Goal: Communication & Community: Answer question/provide support

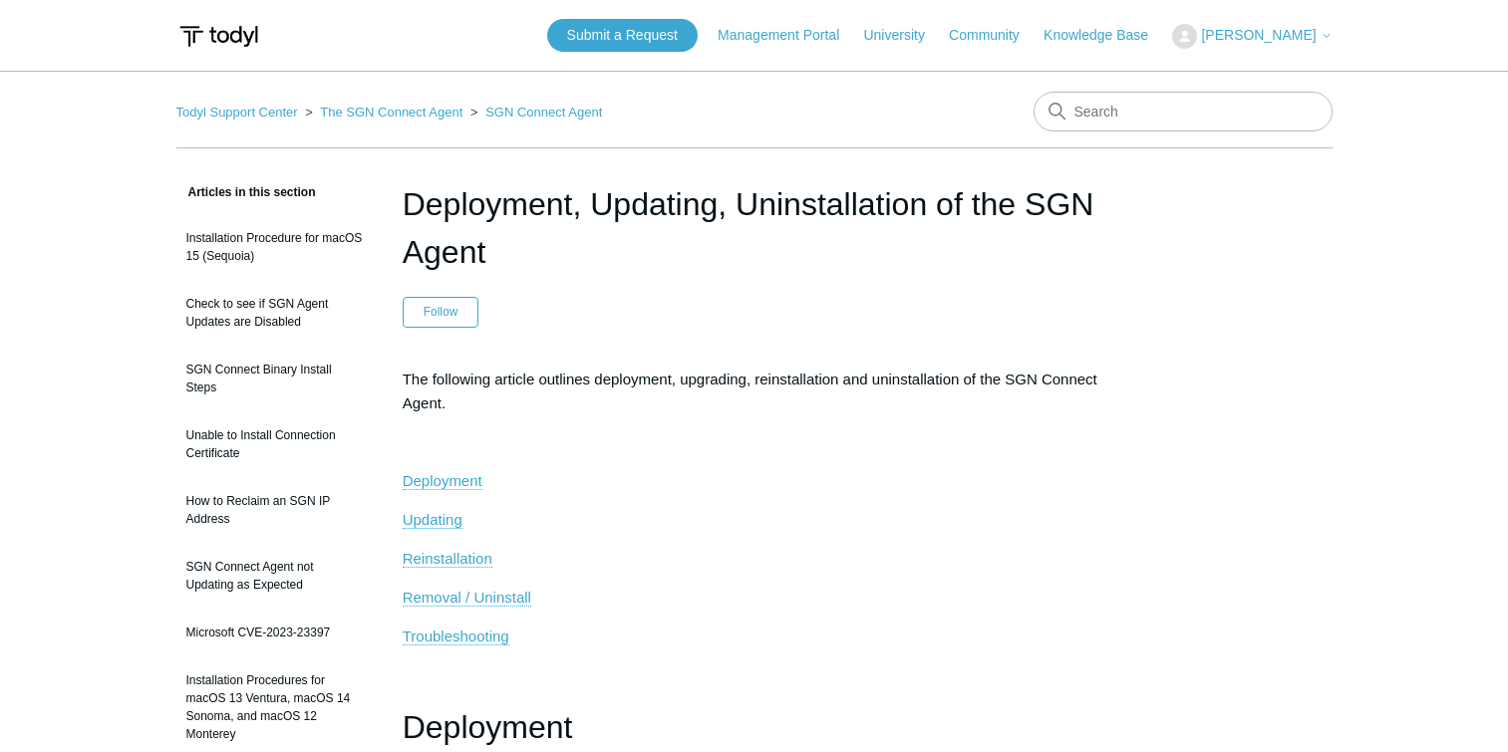
scroll to position [4574, 0]
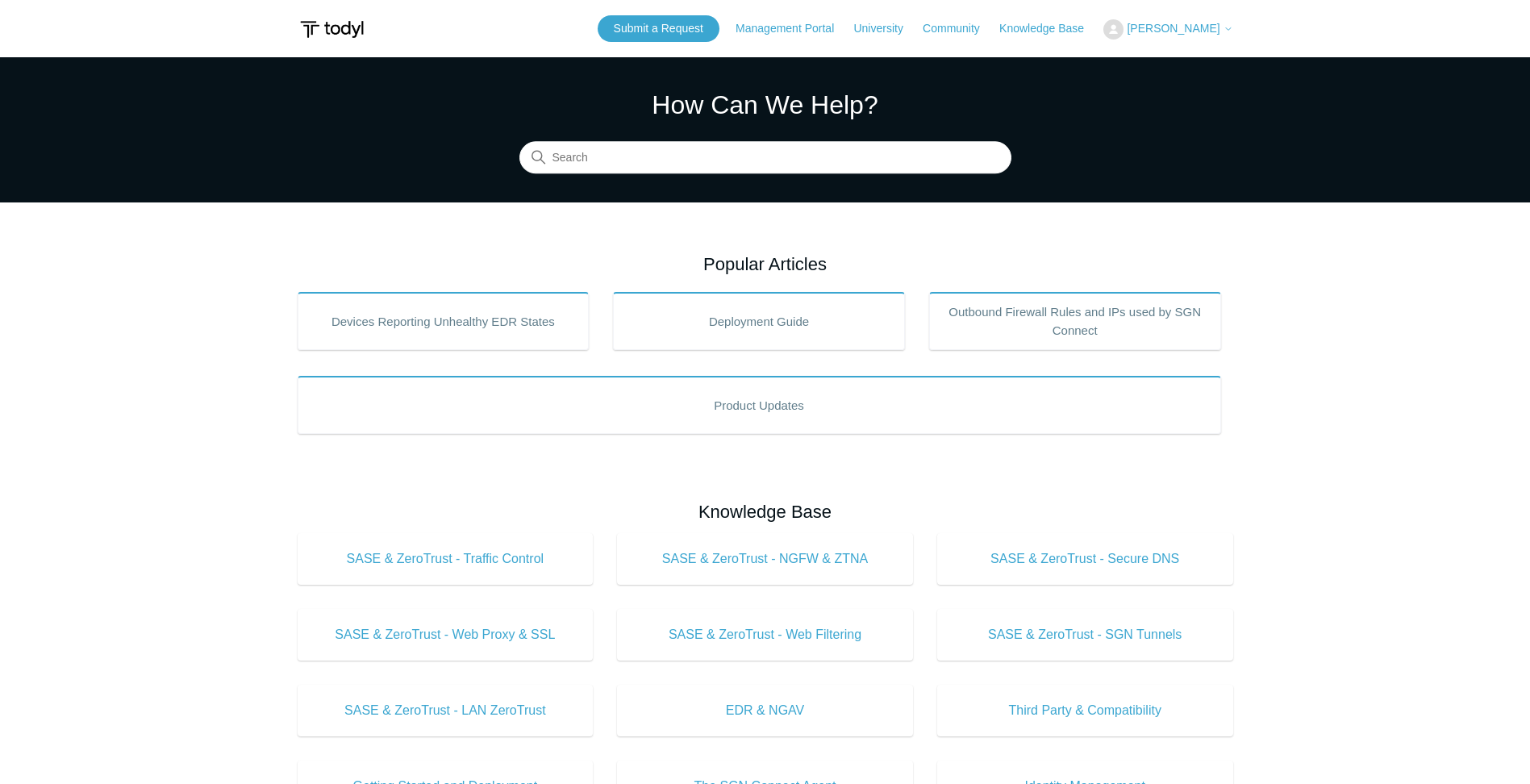
click at [1210, 30] on span "[PERSON_NAME]" at bounding box center [1173, 28] width 93 height 13
click at [1206, 68] on link "My Support Requests" at bounding box center [1183, 63] width 157 height 28
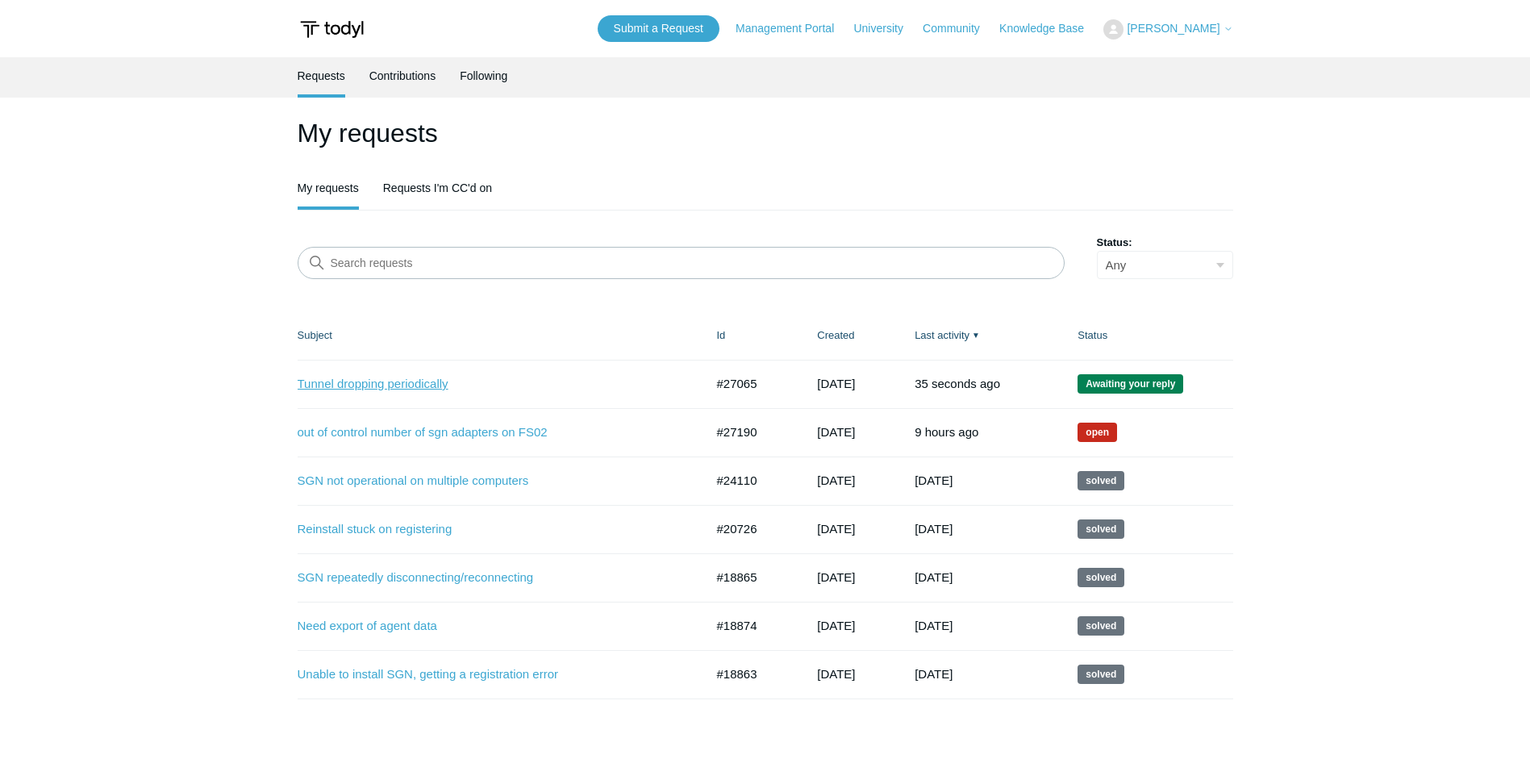
click at [402, 381] on link "Tunnel dropping periodically" at bounding box center [489, 384] width 383 height 19
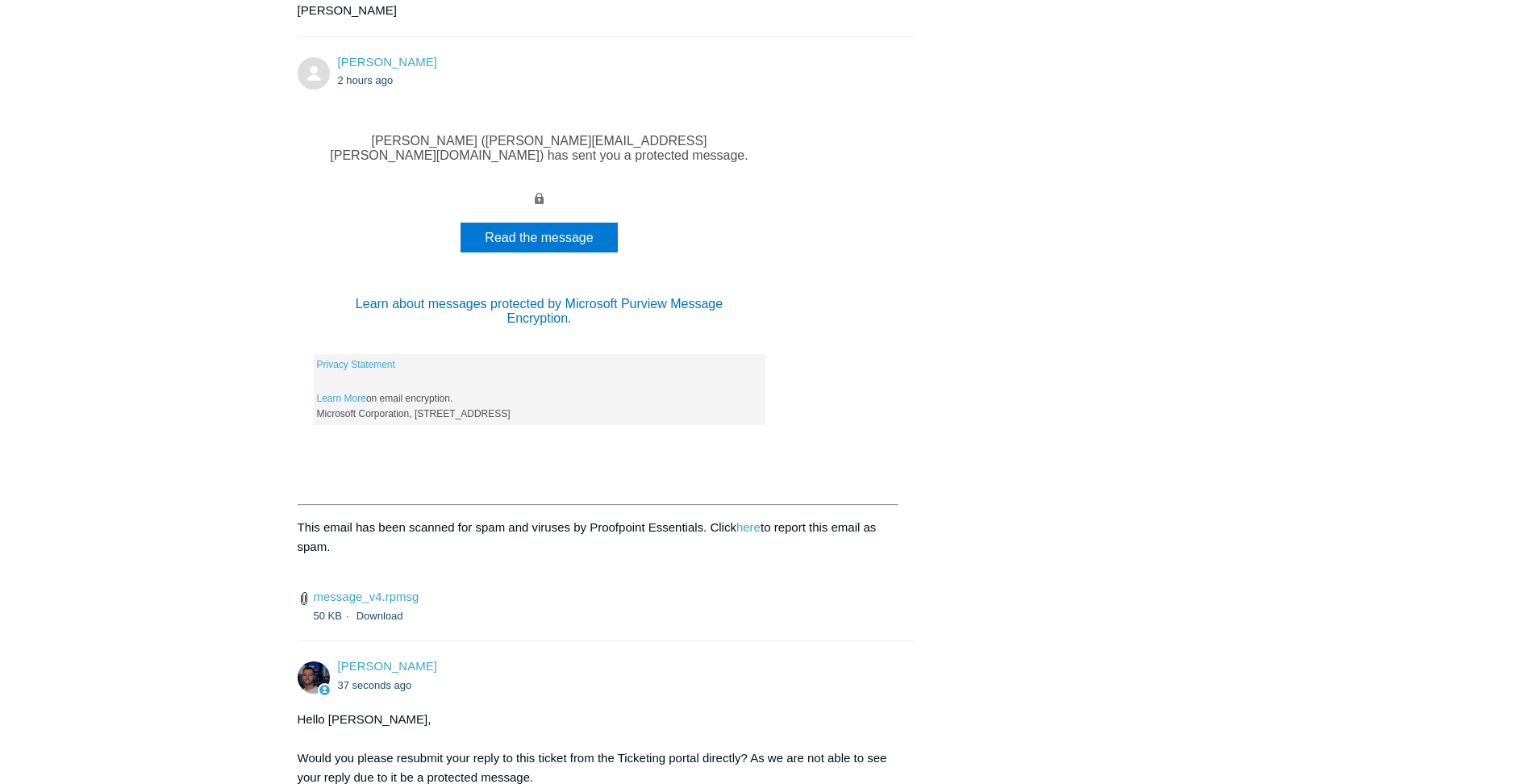
scroll to position [1194, 0]
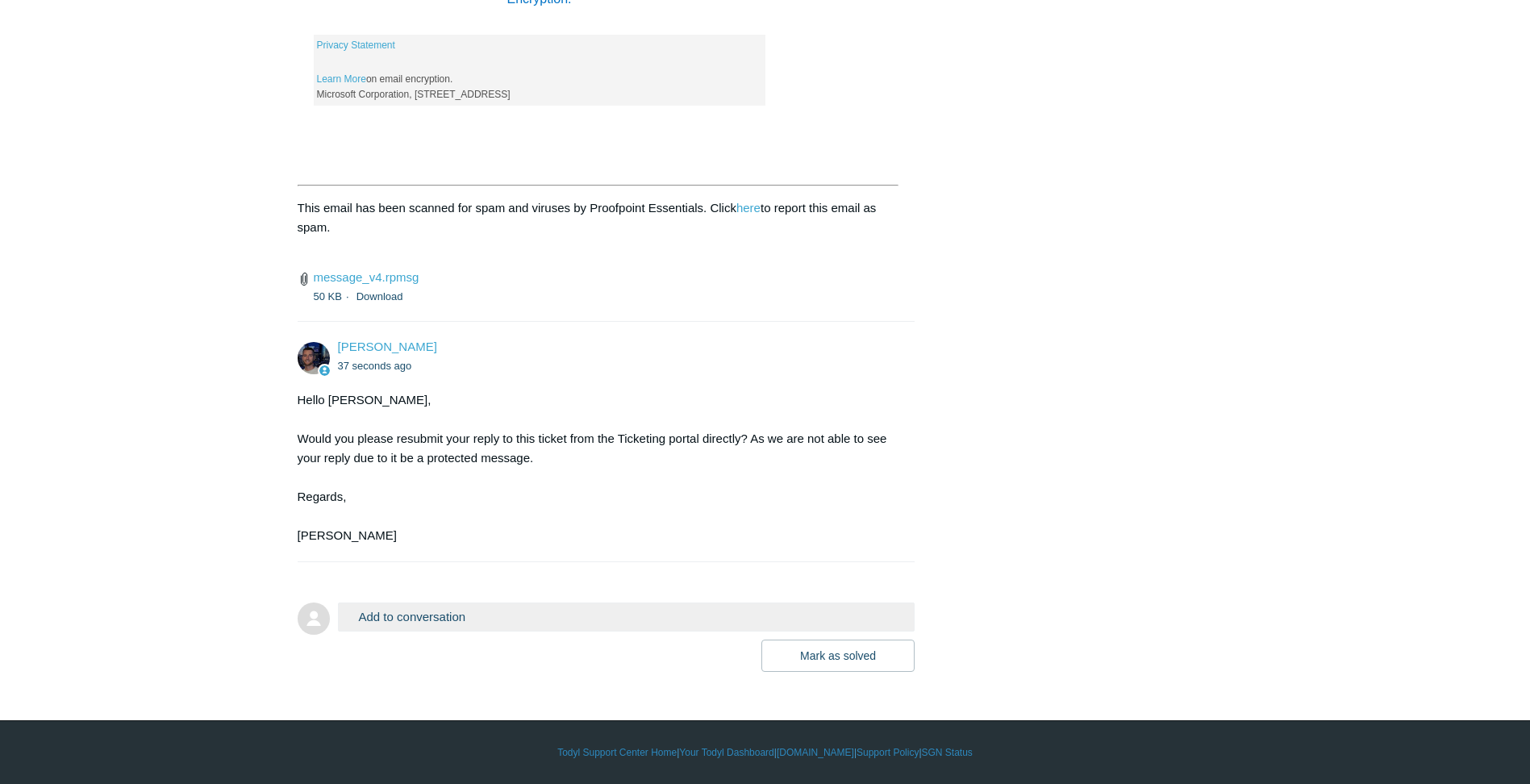
click at [462, 619] on button "Add to conversation" at bounding box center [626, 616] width 577 height 28
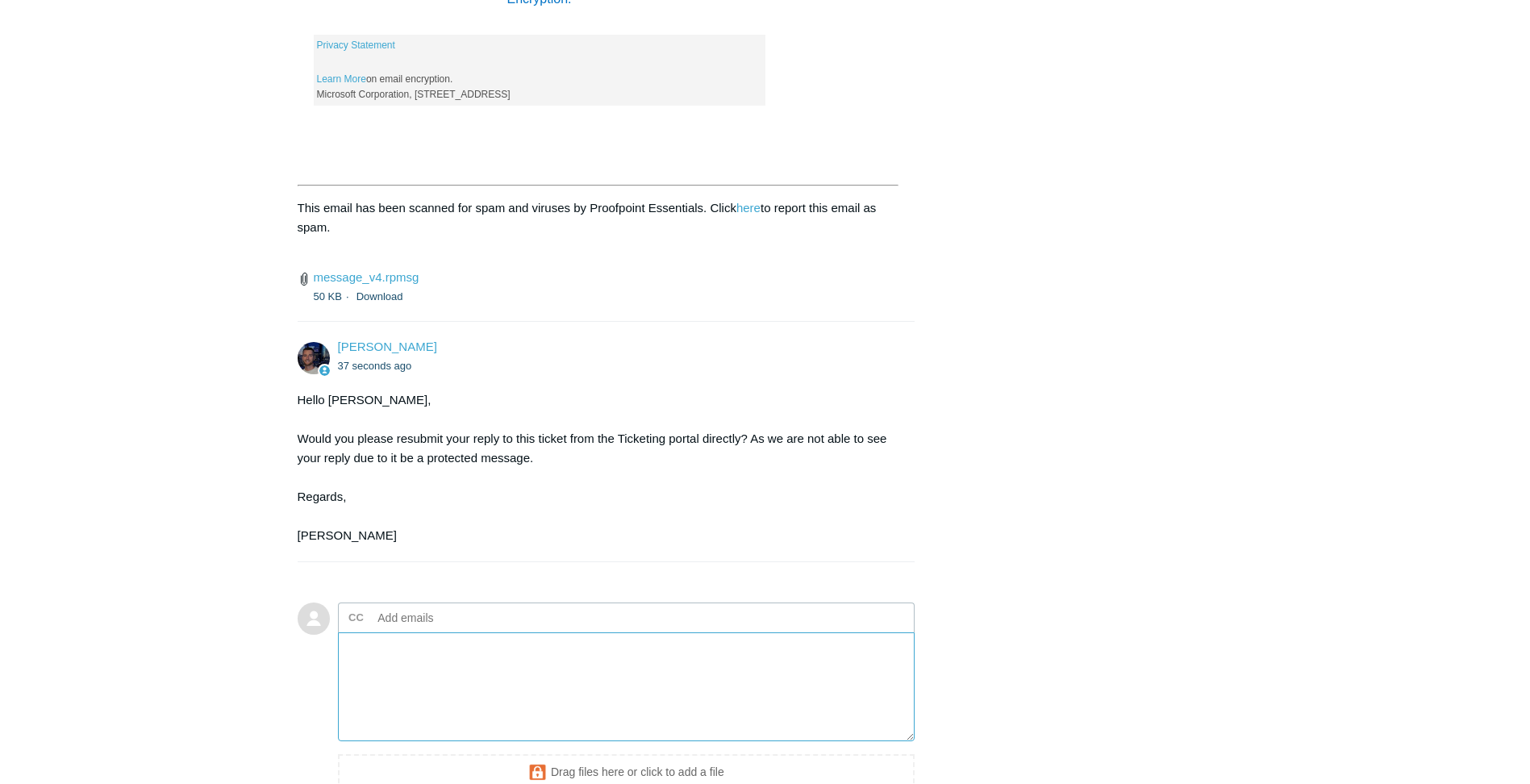
click at [487, 655] on textarea "Add your reply" at bounding box center [626, 686] width 577 height 109
paste textarea "Q: What sort of firewall are you connecting this tunnel to? A: We are terminati…"
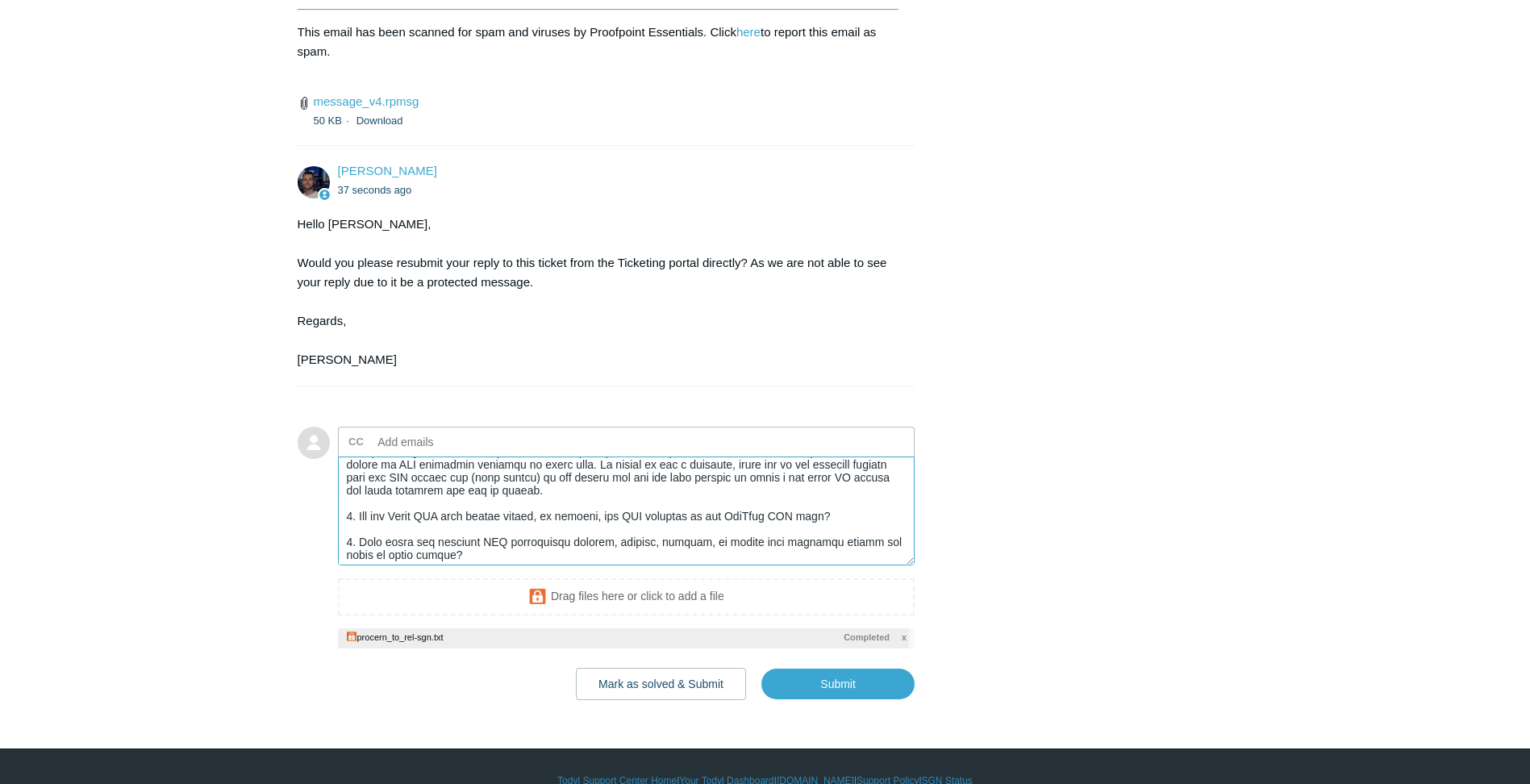
scroll to position [0, 0]
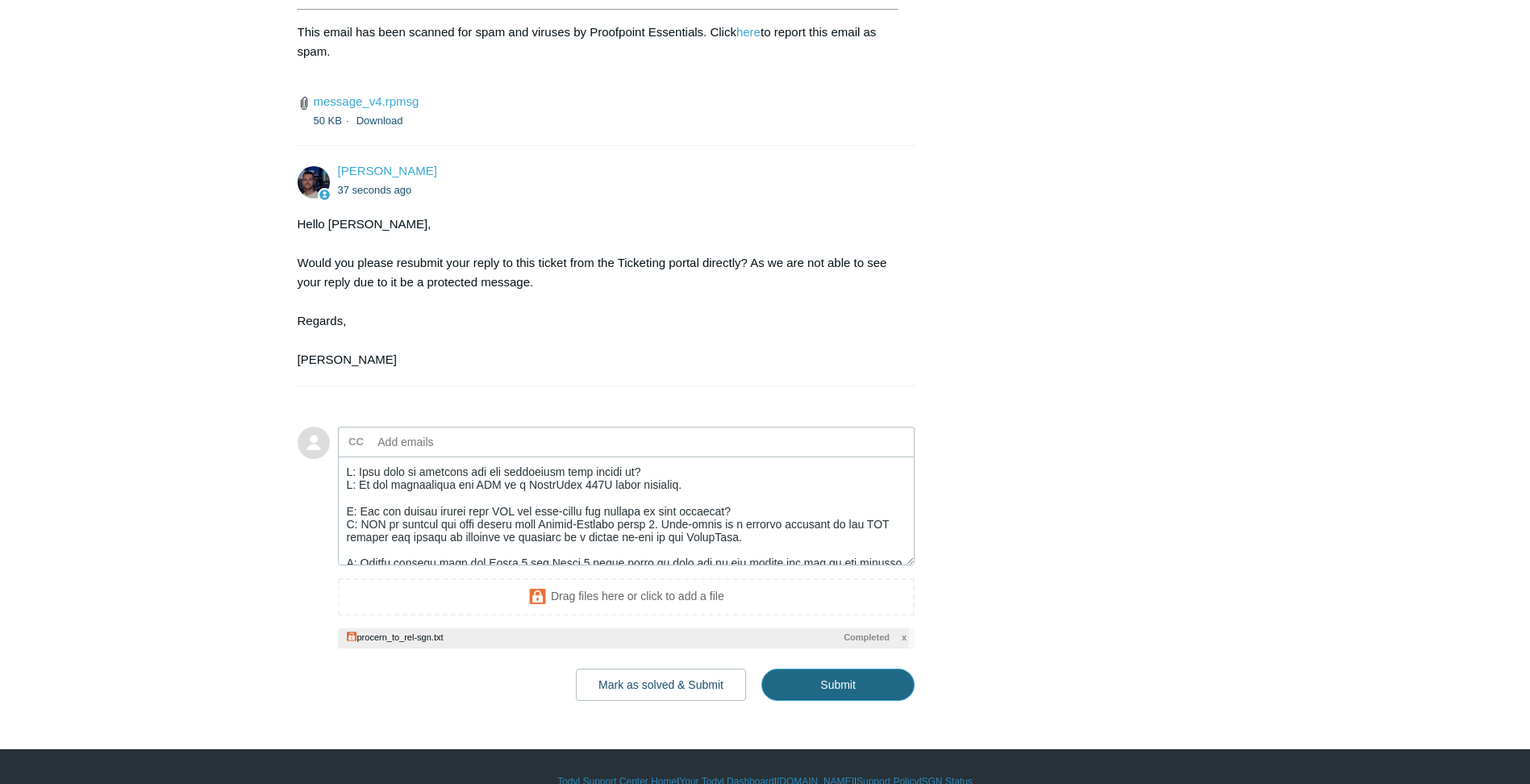
click at [802, 684] on input "Submit" at bounding box center [838, 684] width 153 height 32
type textarea "Q: What sort of firewall are you connecting this tunnel to? A: We are terminati…"
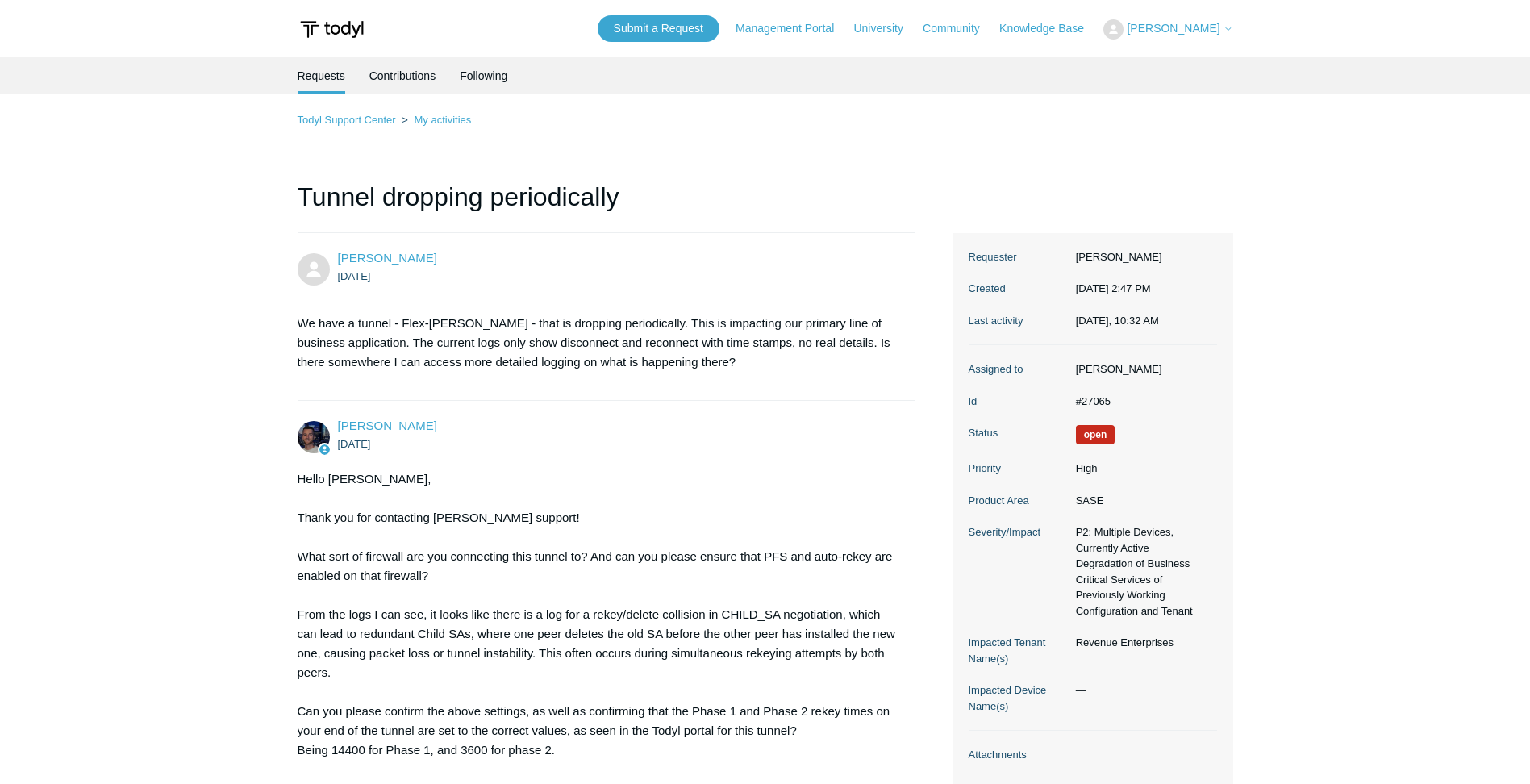
click at [1193, 26] on span "[PERSON_NAME]" at bounding box center [1173, 28] width 93 height 13
click at [1192, 59] on link "My Support Requests" at bounding box center [1183, 63] width 157 height 28
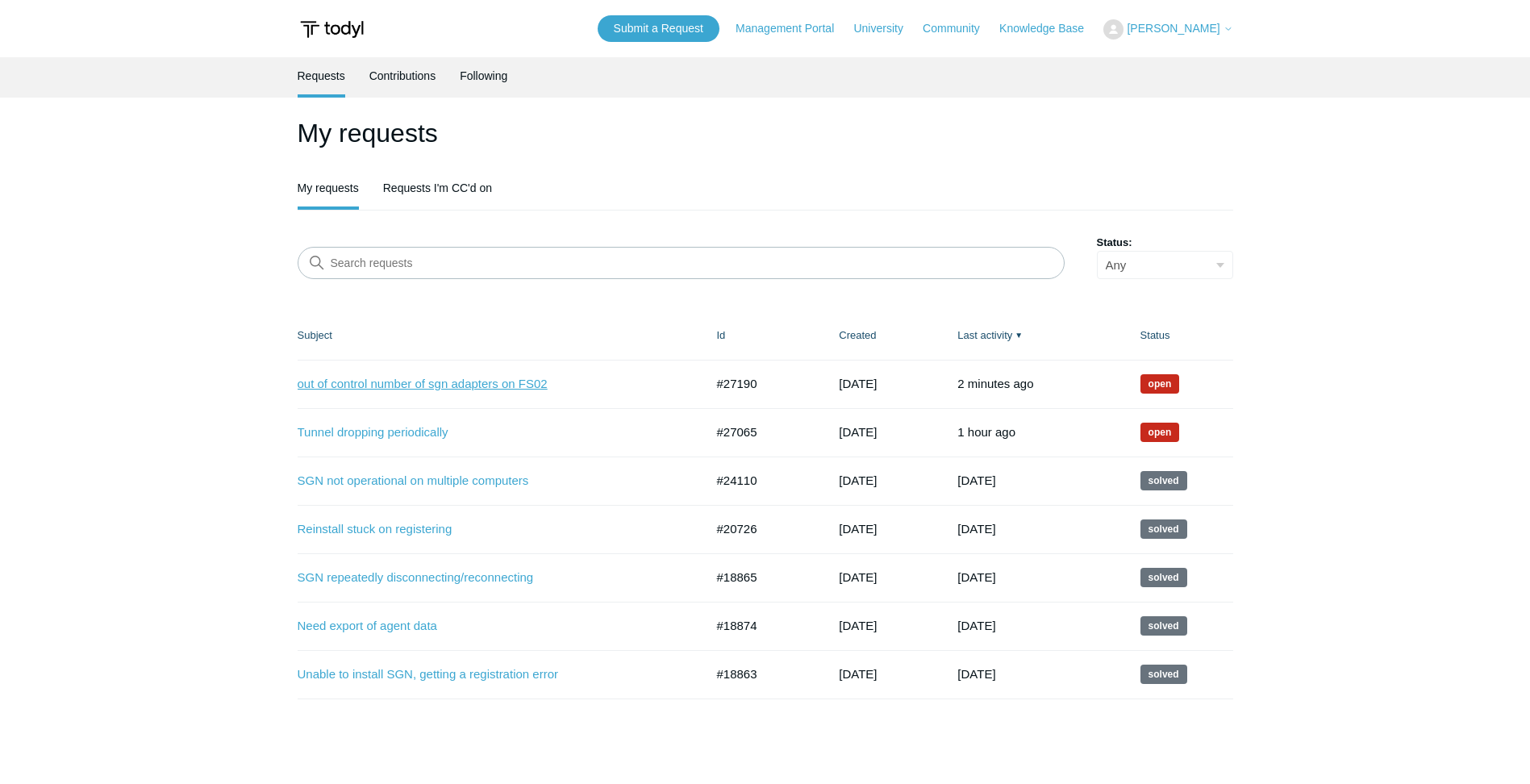
click at [493, 381] on link "out of control number of sgn adapters on FS02" at bounding box center [489, 384] width 383 height 19
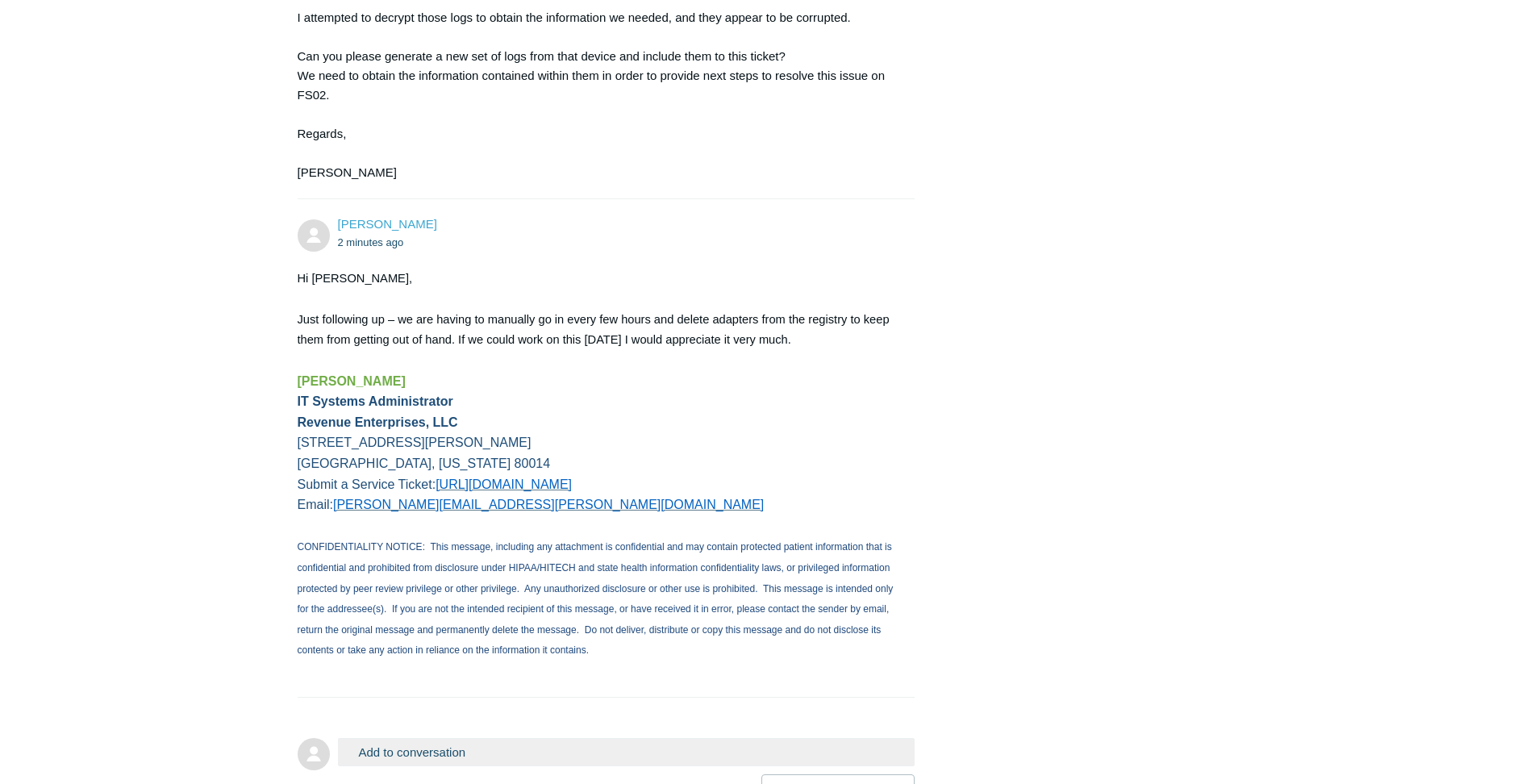
scroll to position [3418, 0]
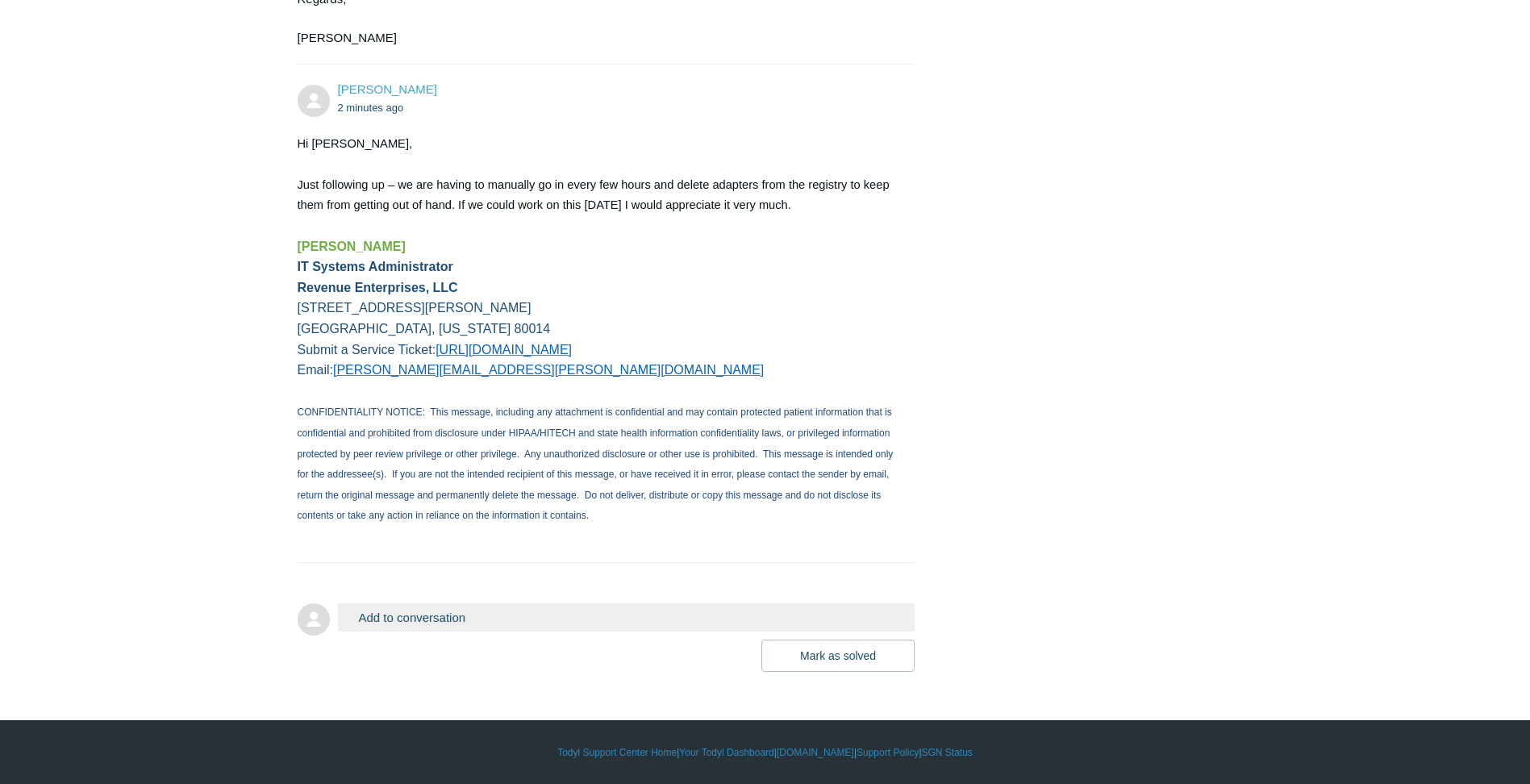
click at [421, 618] on button "Add to conversation" at bounding box center [626, 617] width 577 height 28
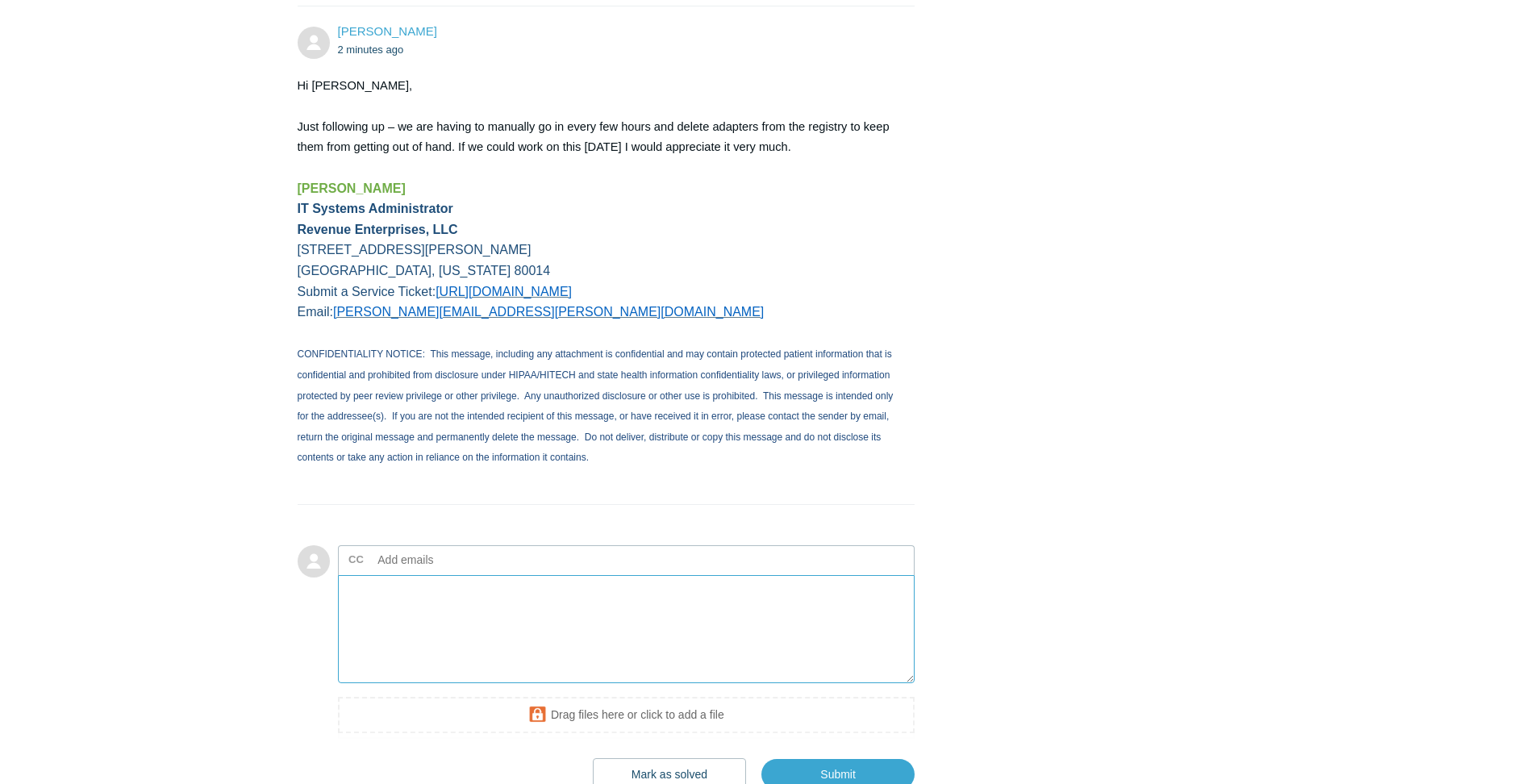
click at [482, 665] on textarea "Add your reply" at bounding box center [626, 629] width 577 height 109
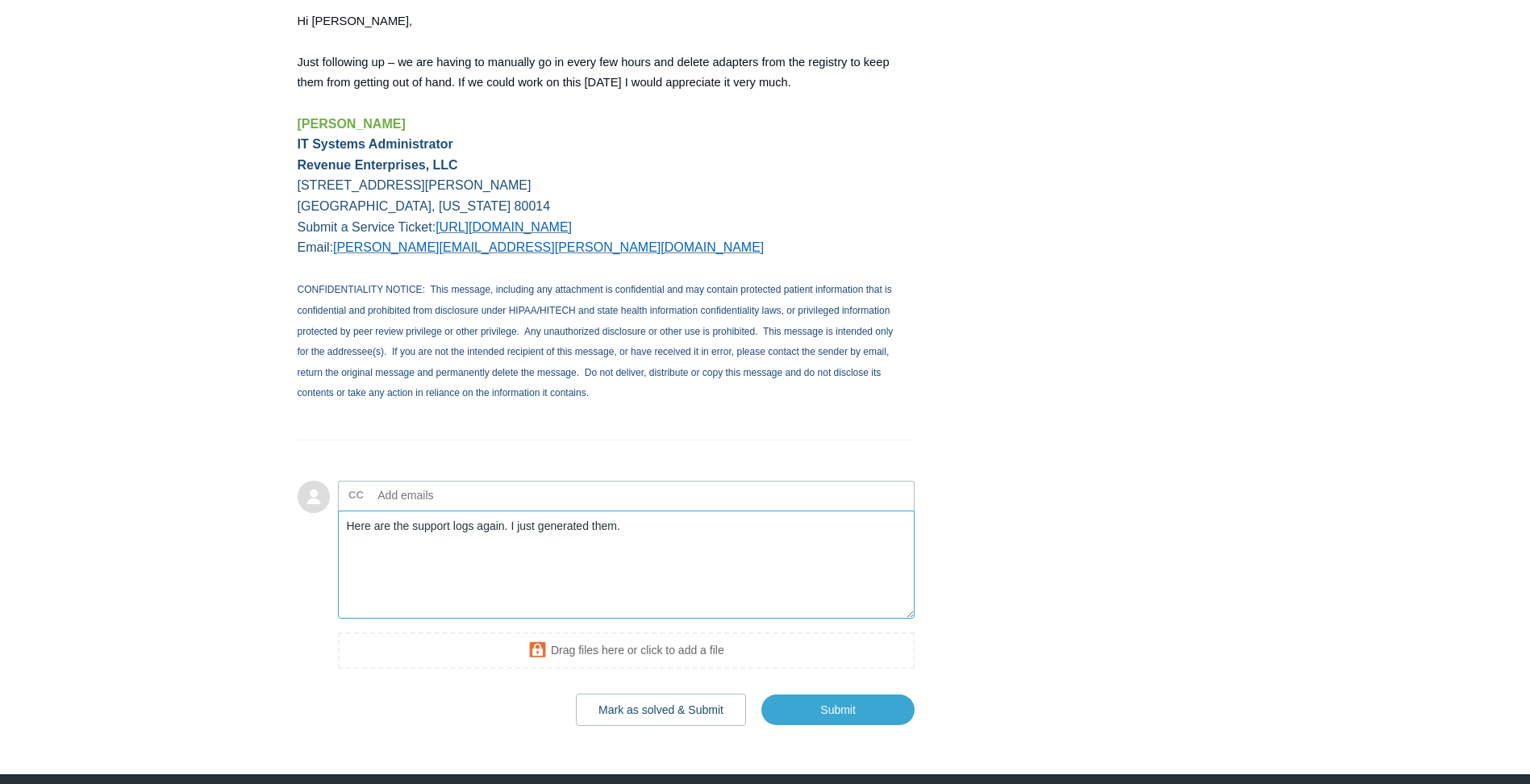
scroll to position [3594, 0]
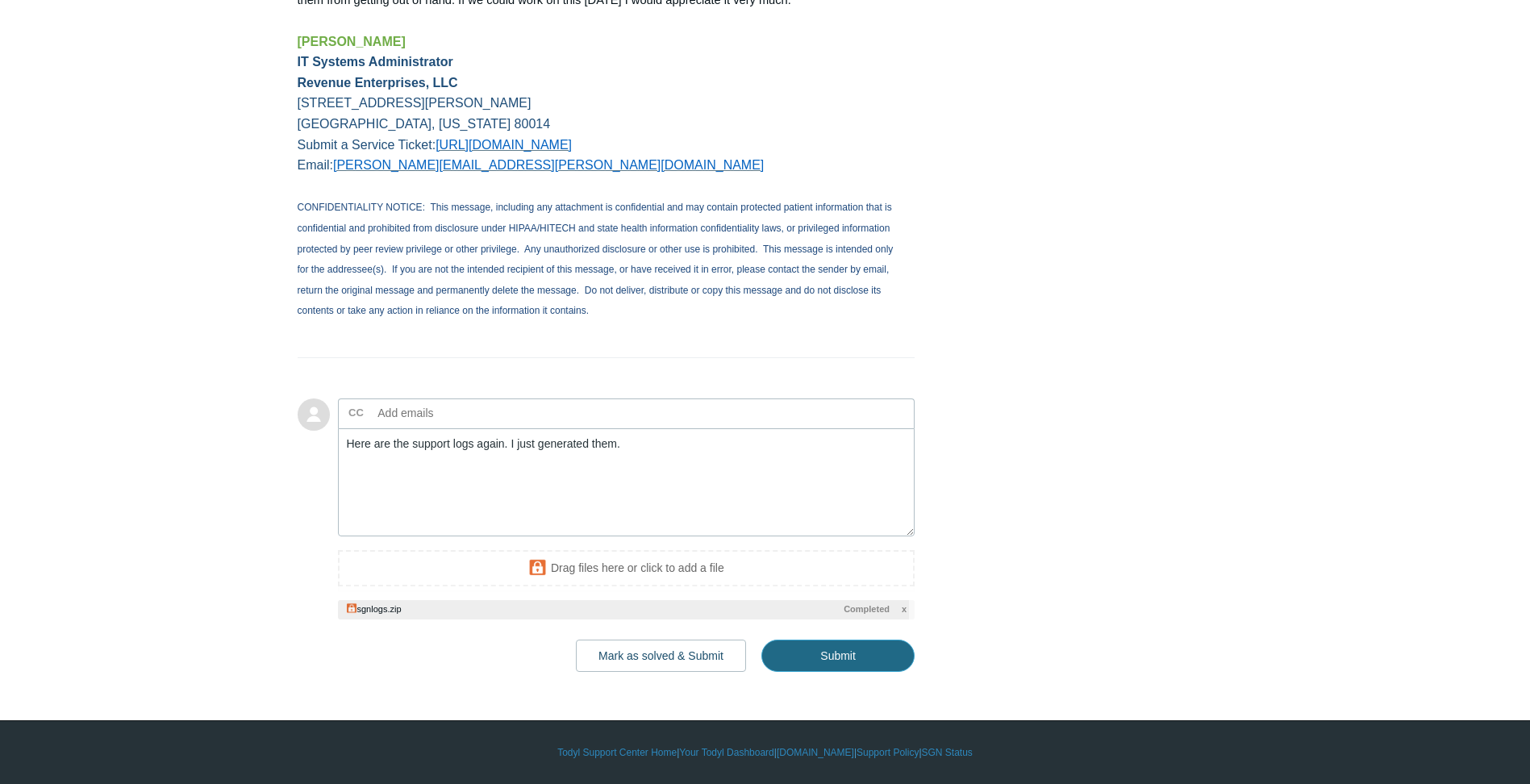
click at [857, 672] on input "Submit" at bounding box center [838, 655] width 153 height 32
type textarea "Here are the support logs again. I just generated them. This ticket includes a …"
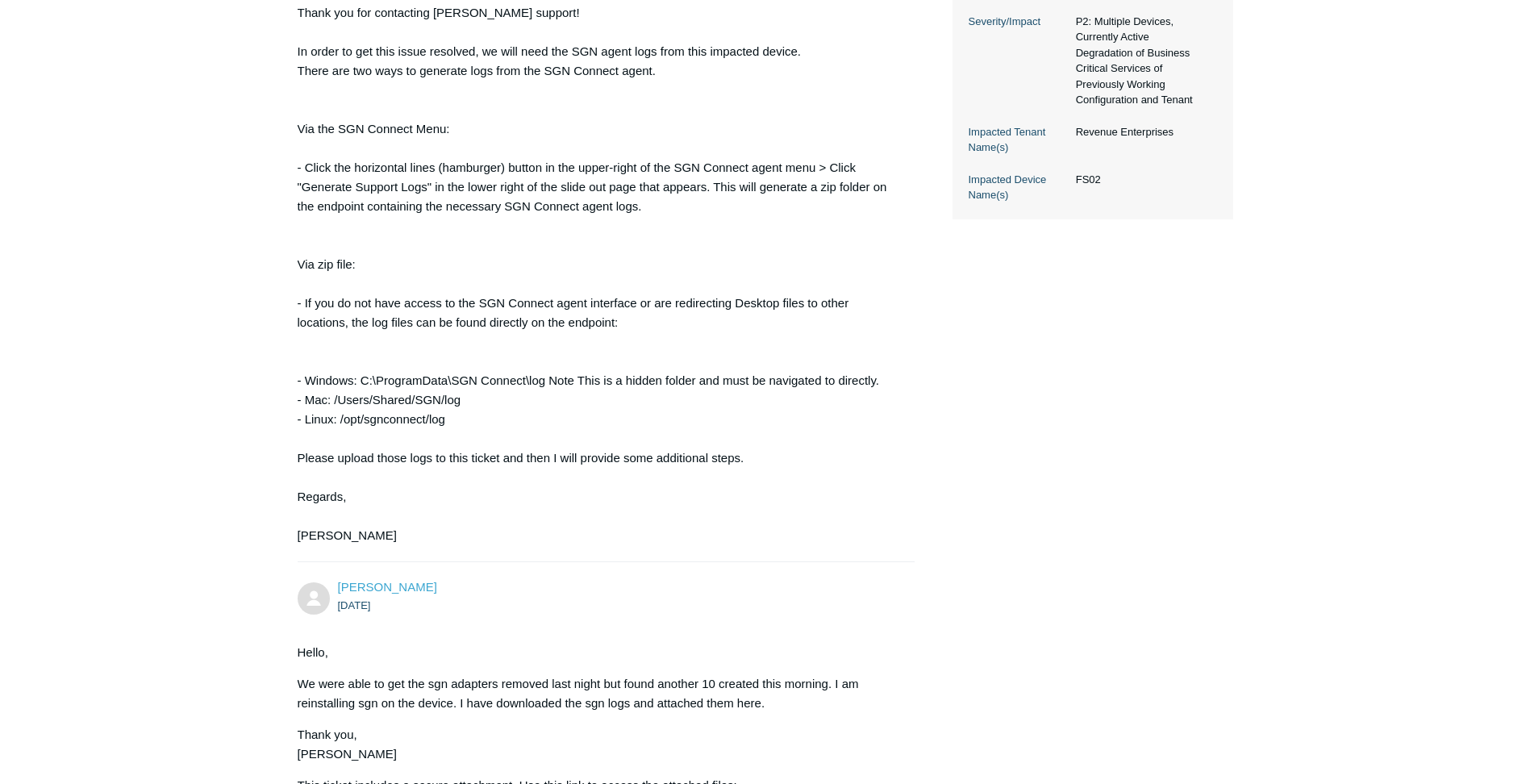
scroll to position [645, 0]
